Goal: Communication & Community: Connect with others

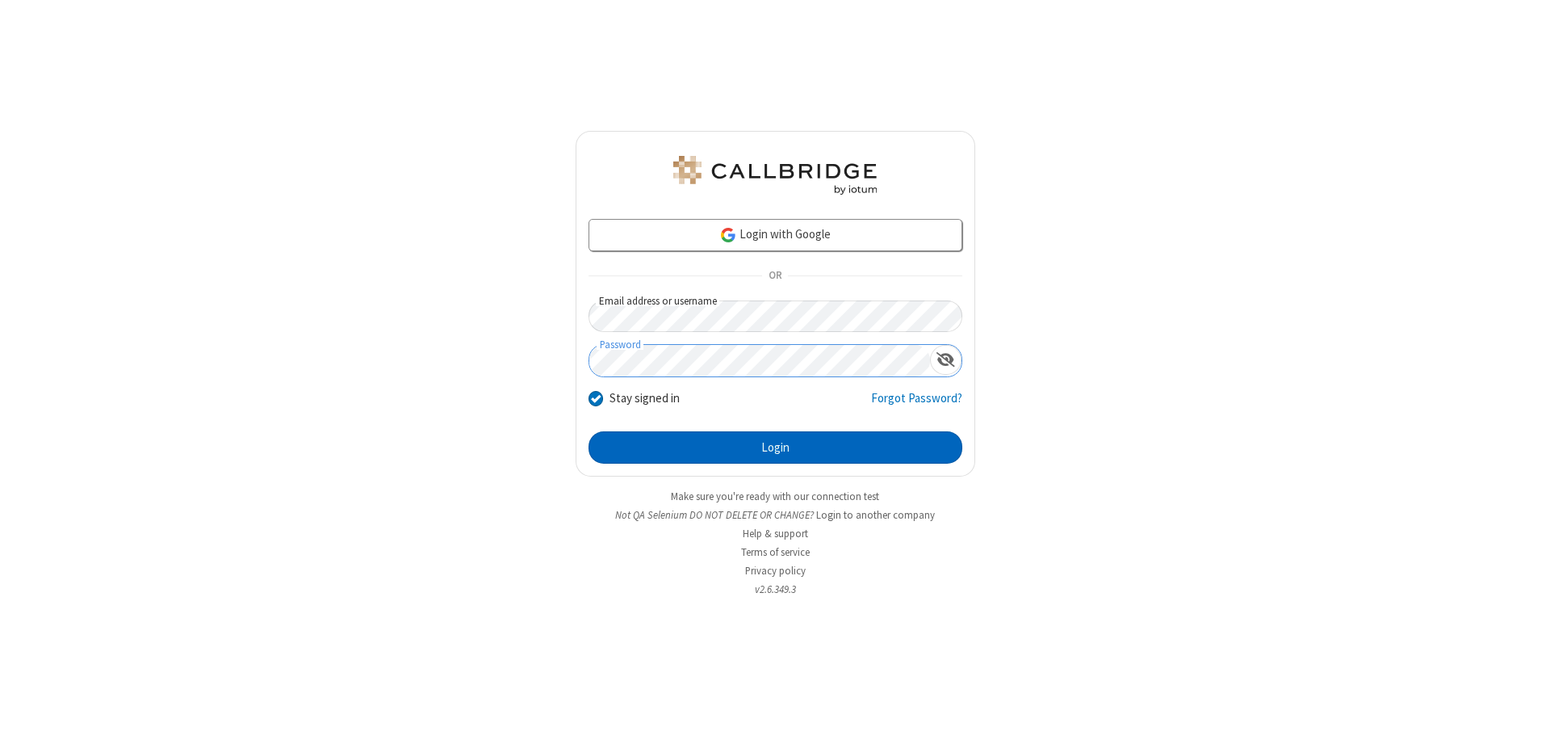
click at [775, 447] on button "Login" at bounding box center [776, 447] width 374 height 32
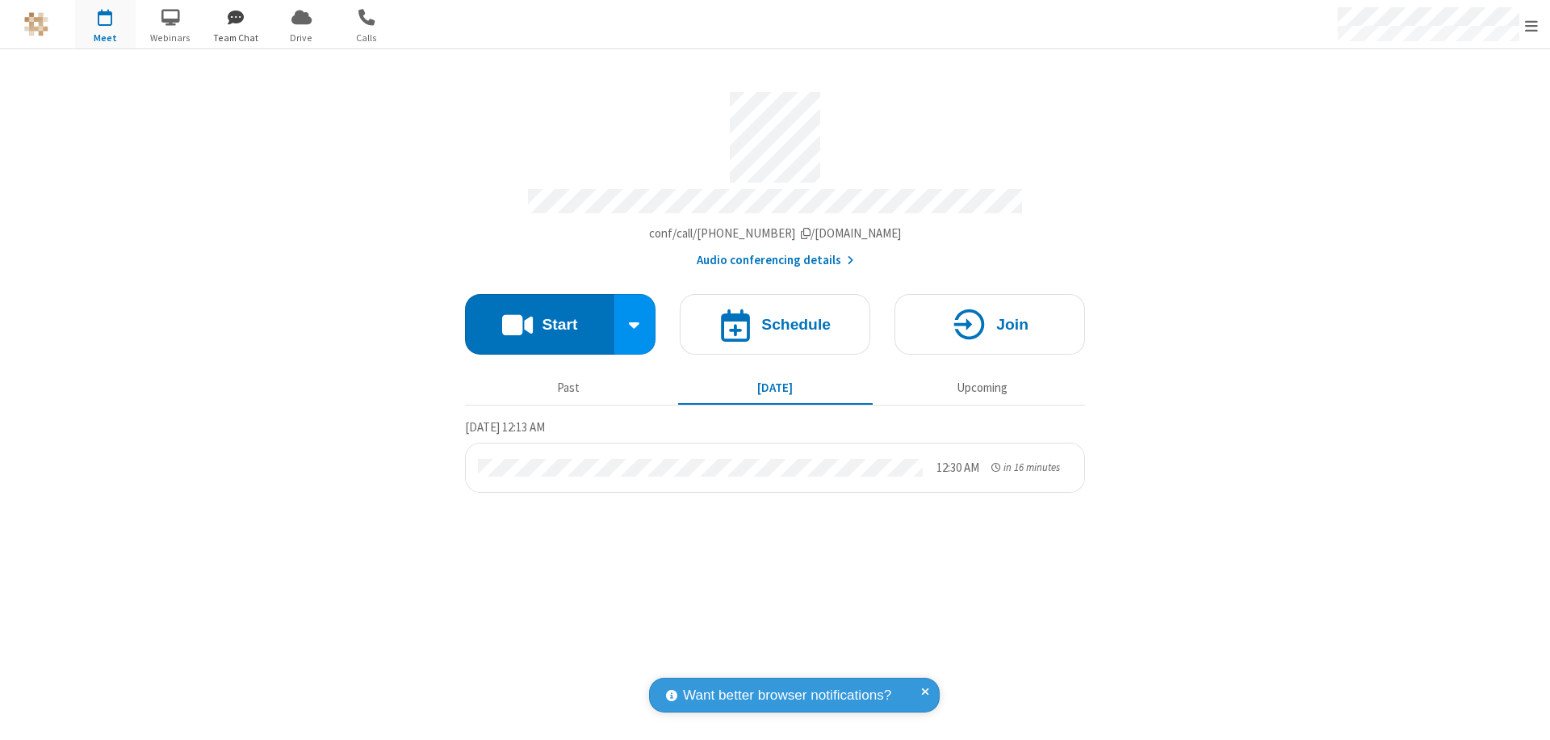
click at [236, 17] on span "button" at bounding box center [236, 16] width 61 height 27
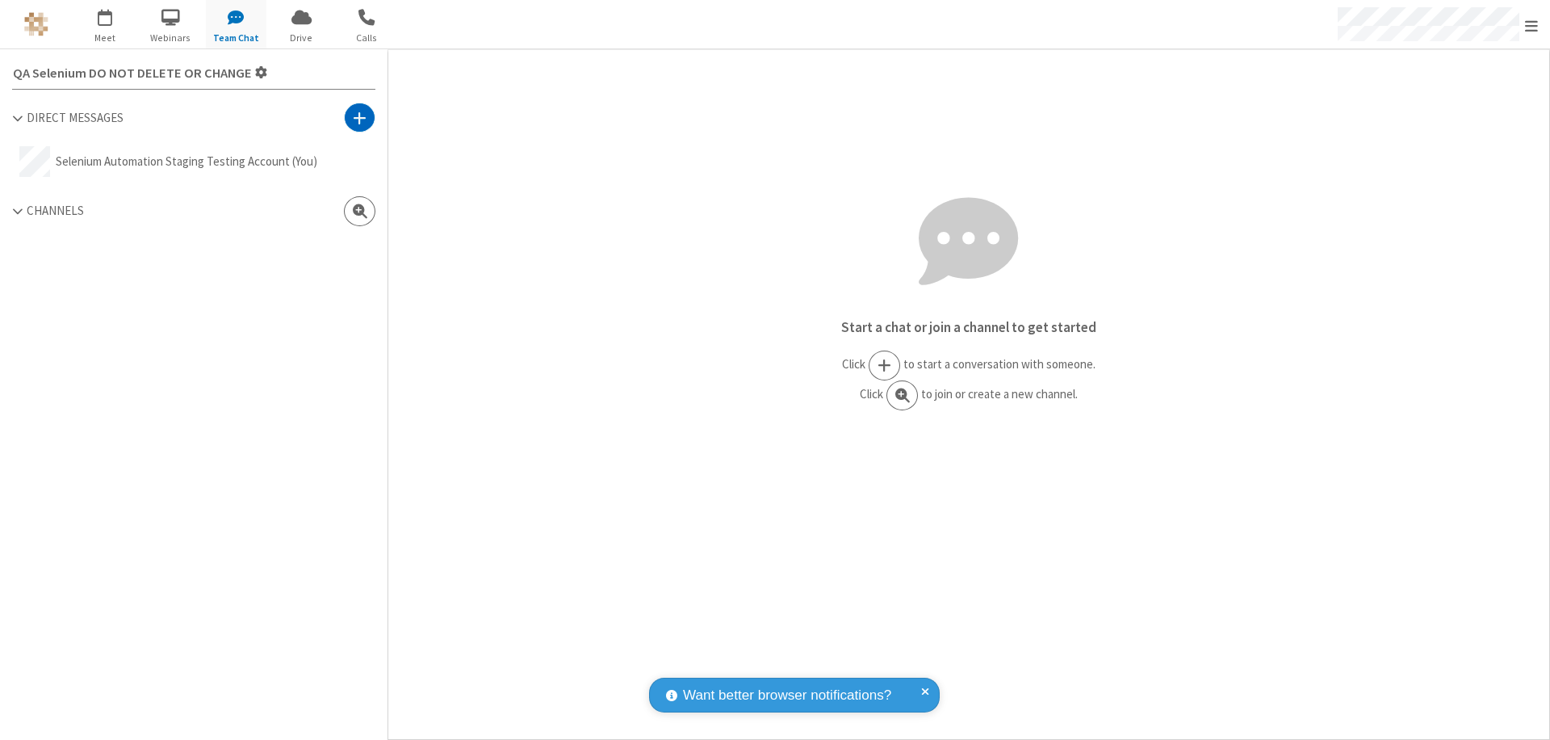
click at [359, 117] on span at bounding box center [360, 118] width 14 height 16
